Goal: Transaction & Acquisition: Obtain resource

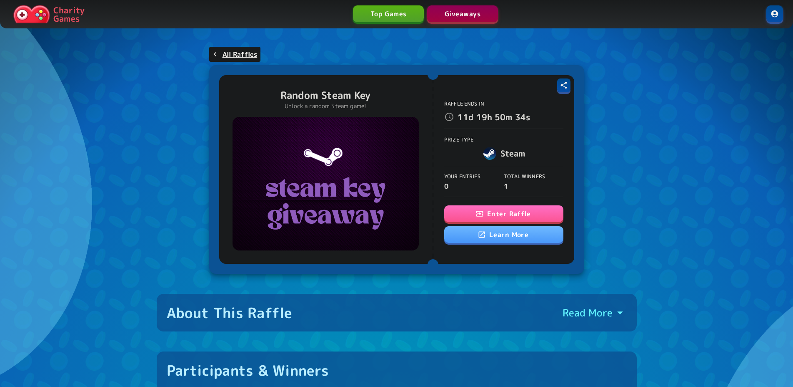
click at [479, 216] on icon "button" at bounding box center [480, 213] width 8 height 8
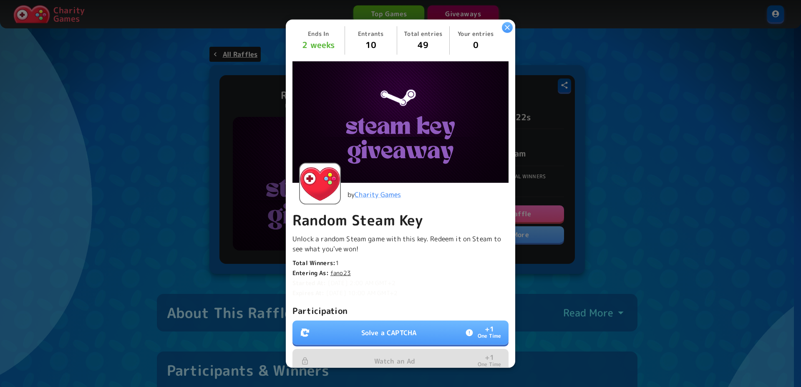
click at [414, 331] on button "Solve a CAPTCHA + 1 One Time" at bounding box center [400, 332] width 216 height 24
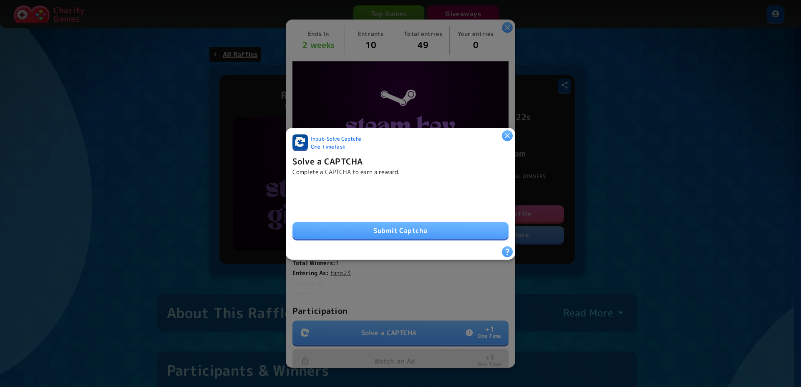
click at [353, 231] on button "Submit Captcha" at bounding box center [400, 230] width 216 height 17
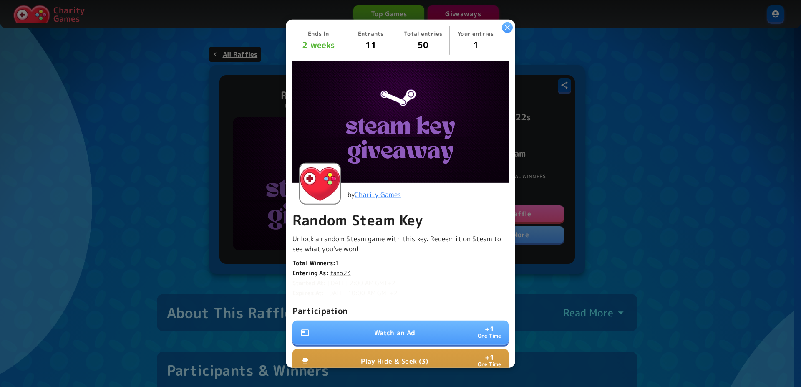
scroll to position [155, 0]
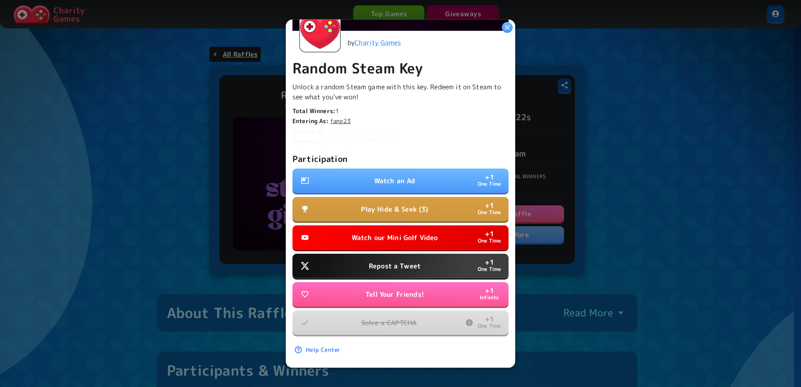
click at [406, 179] on button "Watch an Ad + 1 One Time" at bounding box center [400, 180] width 216 height 24
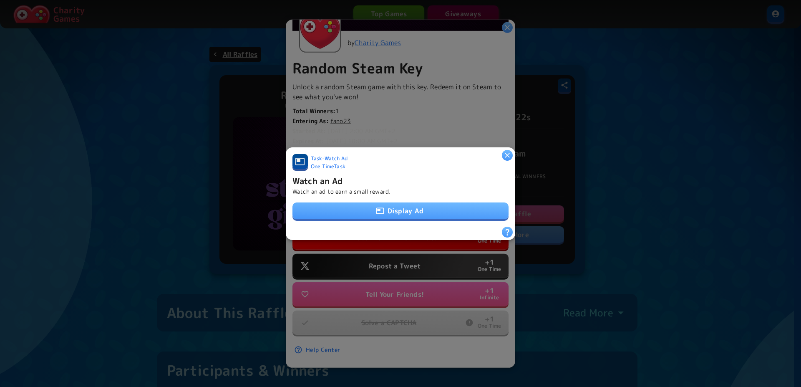
click at [401, 211] on button "Display Ad" at bounding box center [400, 210] width 216 height 17
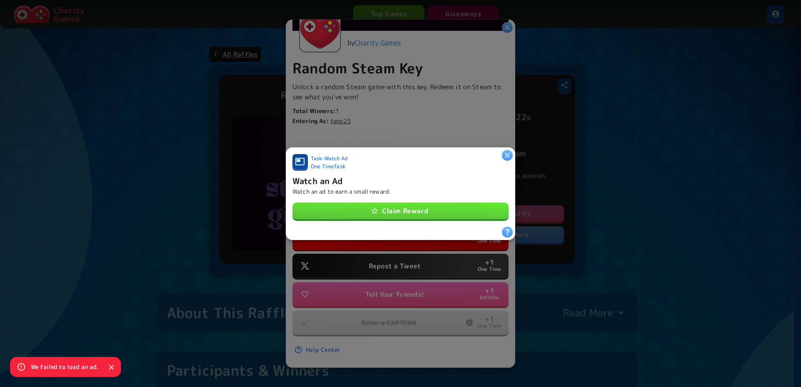
click at [401, 211] on button "Claim Reward" at bounding box center [400, 210] width 216 height 17
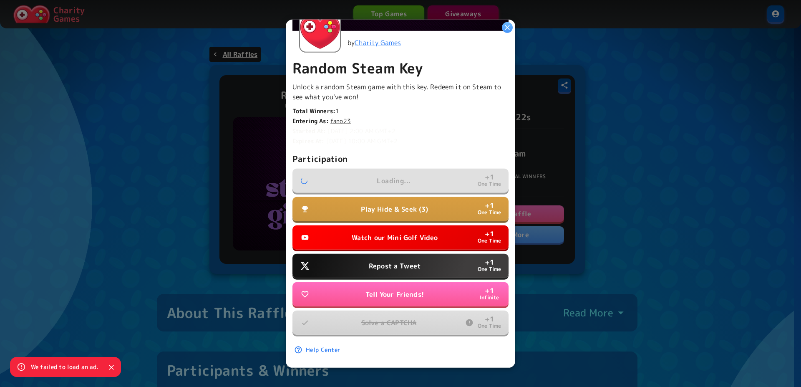
click at [373, 204] on p "Play Hide & Seek (3)" at bounding box center [394, 209] width 67 height 10
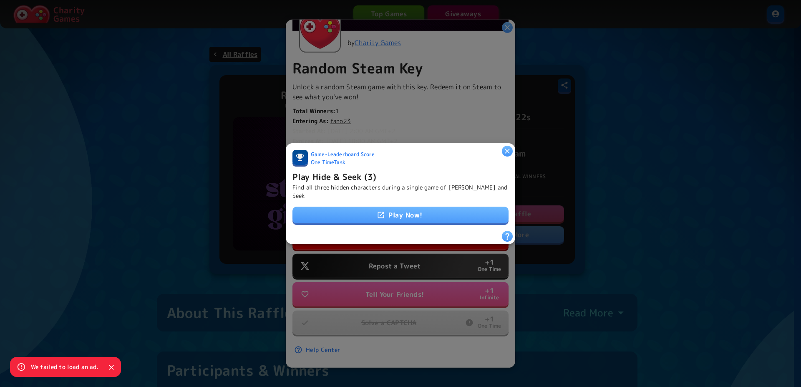
click at [382, 206] on link "Play Now!" at bounding box center [400, 214] width 216 height 17
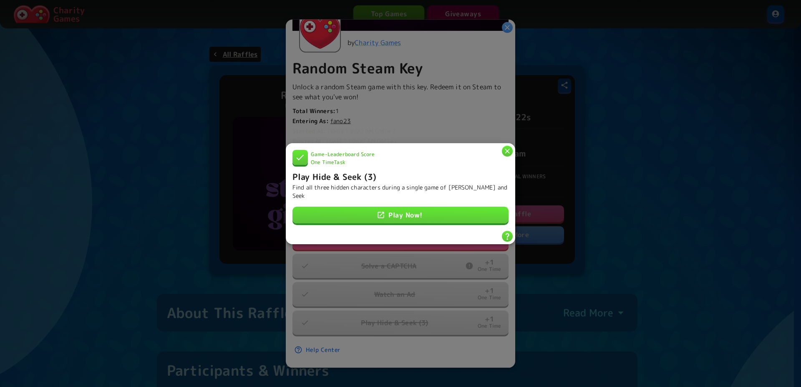
click at [507, 154] on icon "button" at bounding box center [507, 150] width 8 height 8
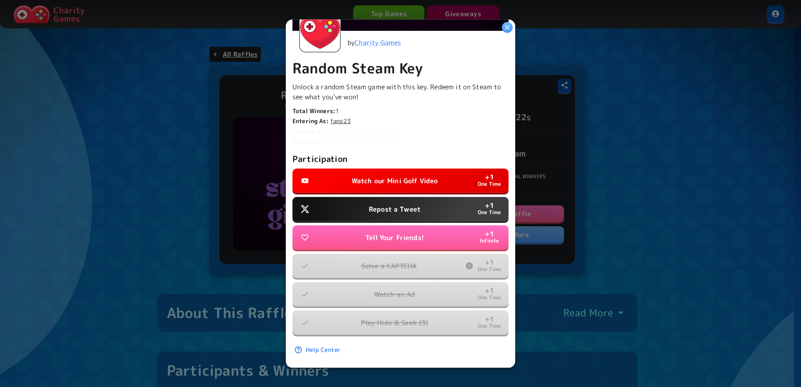
click at [418, 176] on p "Watch our Mini Golf Video" at bounding box center [394, 181] width 86 height 10
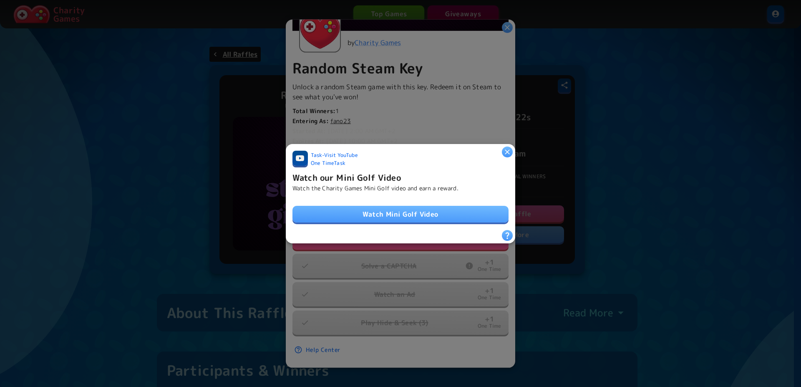
click at [412, 207] on link "Watch Mini Golf Video" at bounding box center [400, 214] width 216 height 17
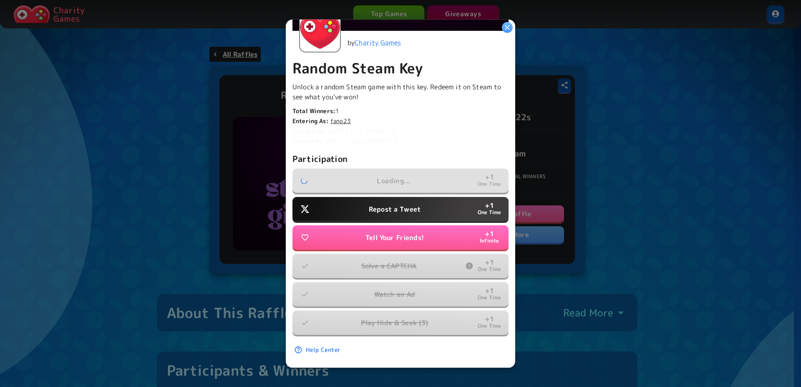
click at [397, 209] on button "Repost a Tweet + 1 One Time" at bounding box center [400, 209] width 216 height 24
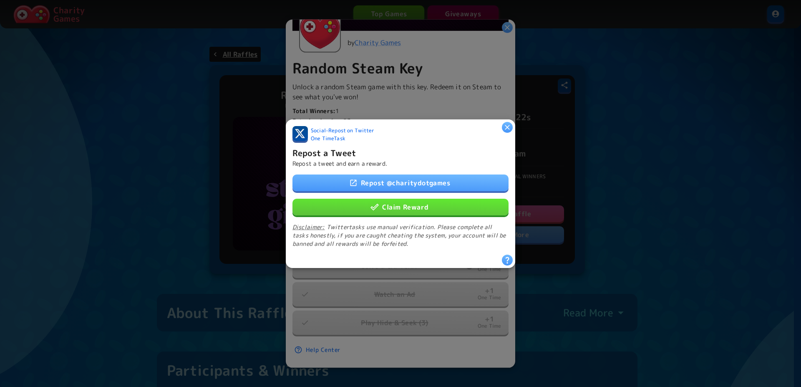
click at [404, 208] on button "Claim Reward" at bounding box center [400, 206] width 216 height 17
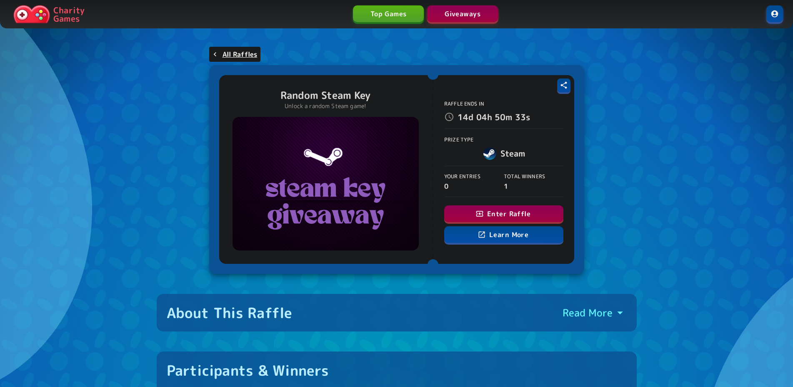
click at [502, 211] on button "Enter Raffle" at bounding box center [503, 213] width 119 height 17
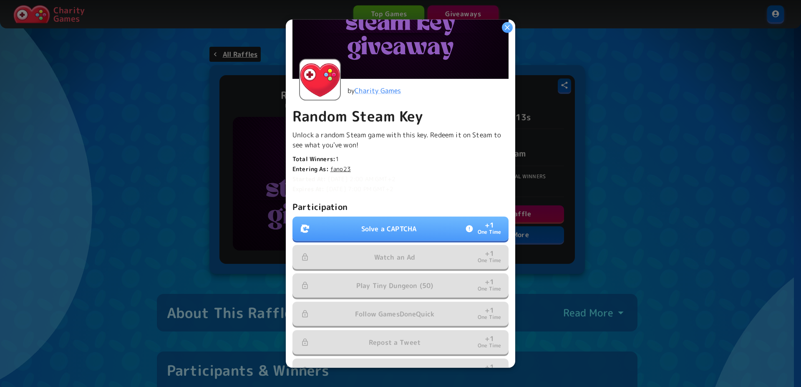
scroll to position [113, 0]
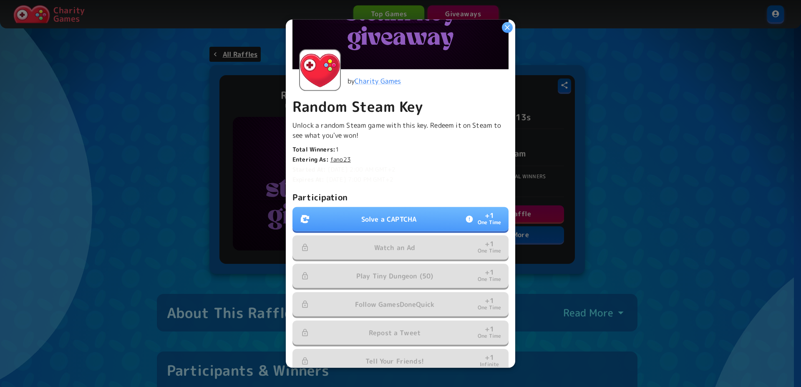
click at [403, 225] on button "Solve a CAPTCHA + 1 One Time" at bounding box center [400, 219] width 216 height 24
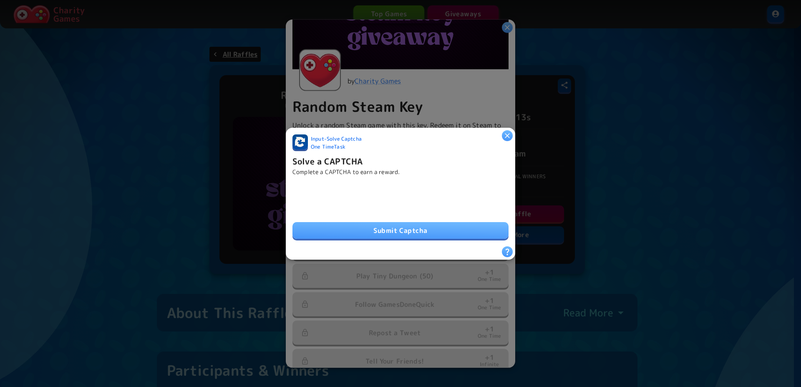
click at [366, 236] on div "Input - Solve Captcha One Time Task Solve a CAPTCHA Complete a CAPTCHA to earn …" at bounding box center [400, 190] width 216 height 112
click at [370, 229] on button "Submit Captcha" at bounding box center [400, 230] width 216 height 17
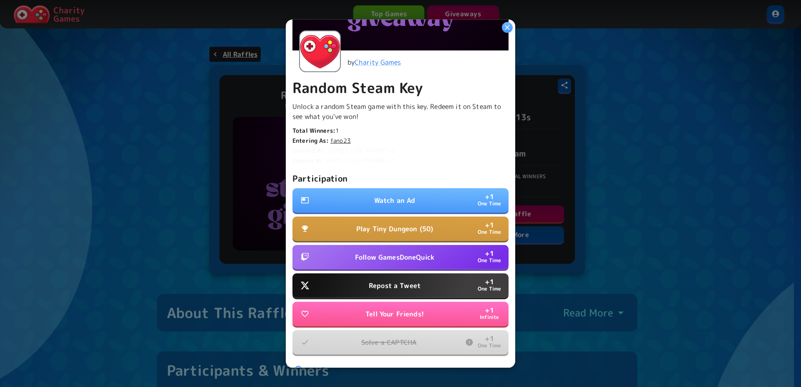
scroll to position [155, 0]
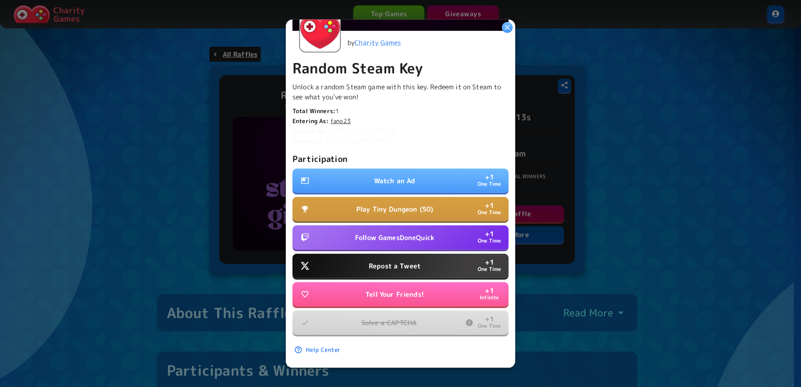
click at [401, 225] on button "Follow GamesDoneQuick + 1 One Time" at bounding box center [400, 237] width 216 height 24
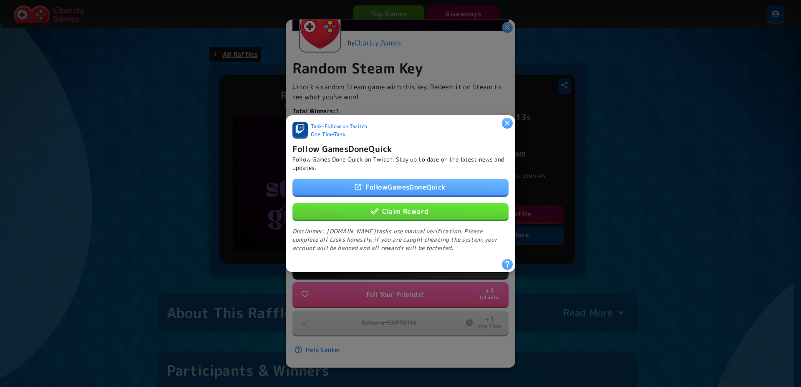
click at [410, 215] on button "Claim Reward" at bounding box center [400, 210] width 216 height 17
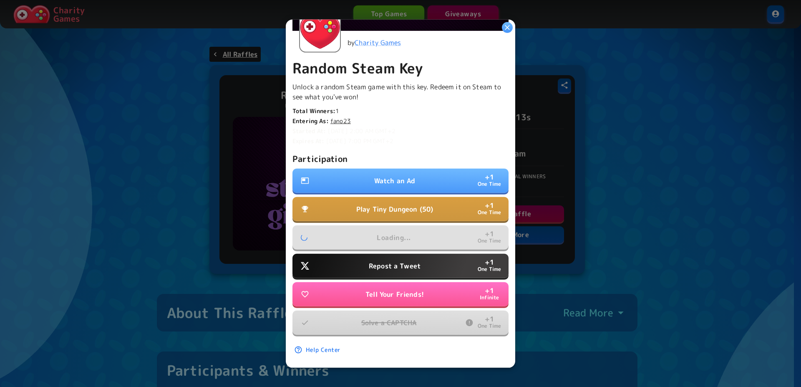
click at [406, 261] on p "Repost a Tweet" at bounding box center [395, 266] width 52 height 10
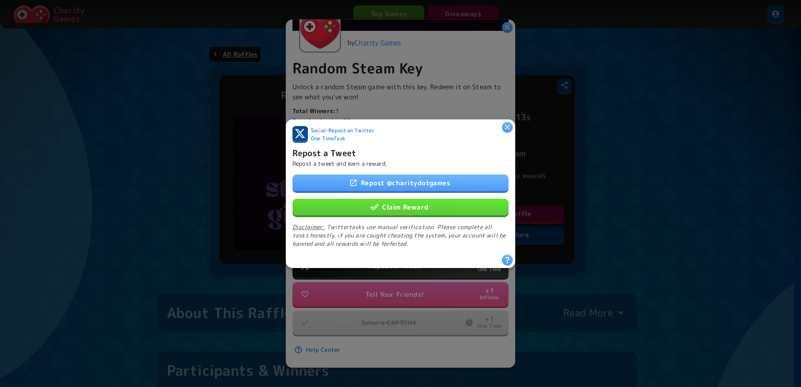
click at [406, 204] on button "Claim Reward" at bounding box center [400, 206] width 216 height 17
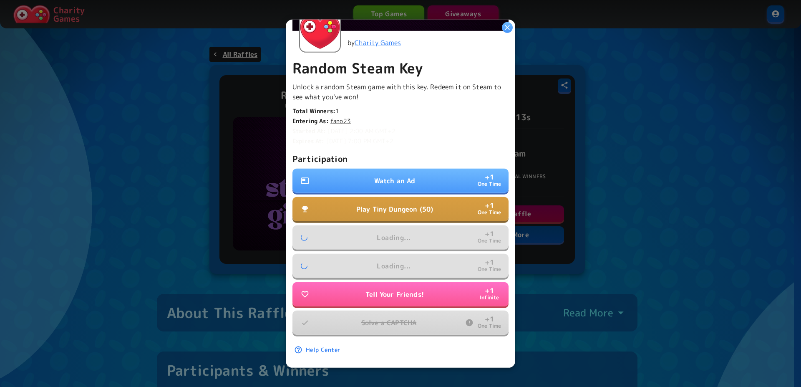
click at [399, 179] on button "Watch an Ad + 1 One Time" at bounding box center [400, 180] width 216 height 24
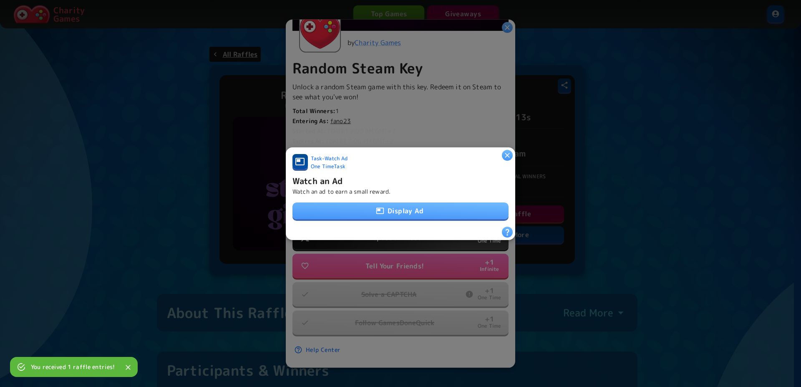
click at [412, 210] on button "Display Ad" at bounding box center [400, 210] width 216 height 17
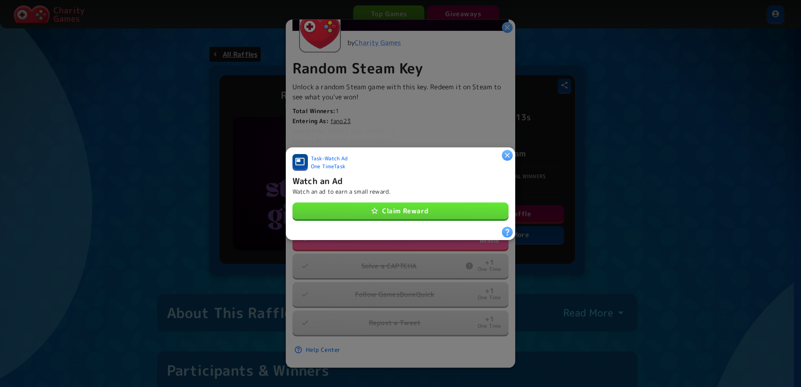
click at [462, 209] on button "Claim Reward" at bounding box center [400, 210] width 216 height 17
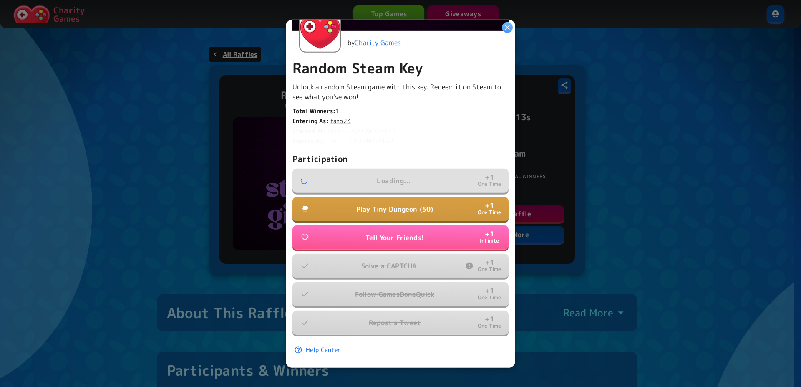
click at [433, 198] on button "Play Tiny Dungeon (50) + 1 One Time" at bounding box center [400, 209] width 216 height 24
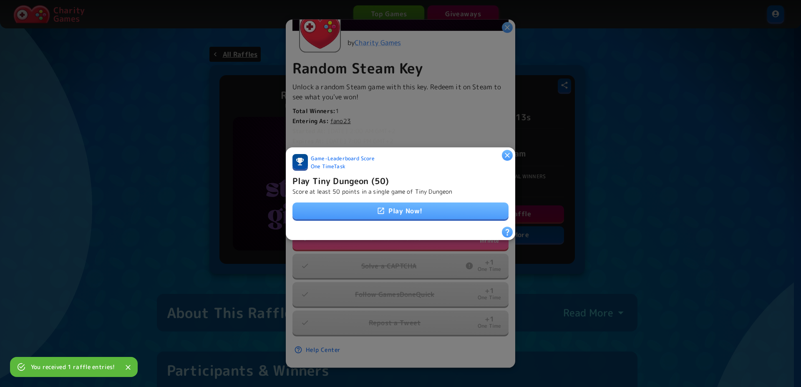
click at [417, 213] on link "Play Now!" at bounding box center [400, 210] width 216 height 17
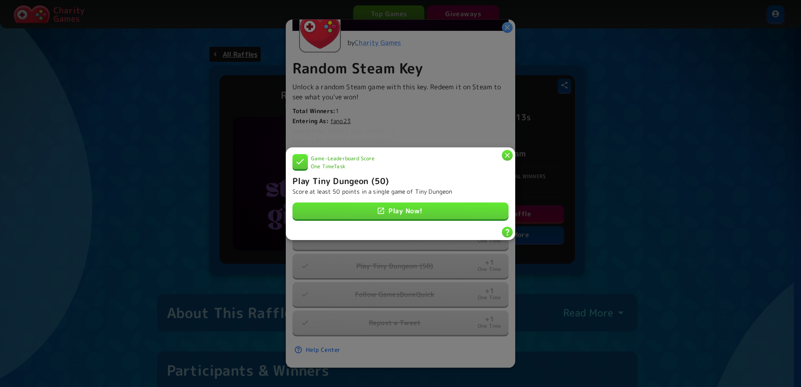
click at [508, 156] on button "button" at bounding box center [507, 154] width 11 height 11
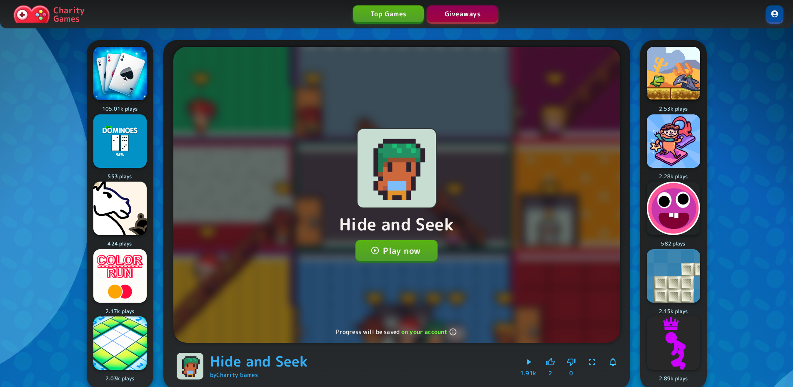
click at [384, 257] on button "Play now" at bounding box center [397, 250] width 82 height 21
